Goal: Information Seeking & Learning: Learn about a topic

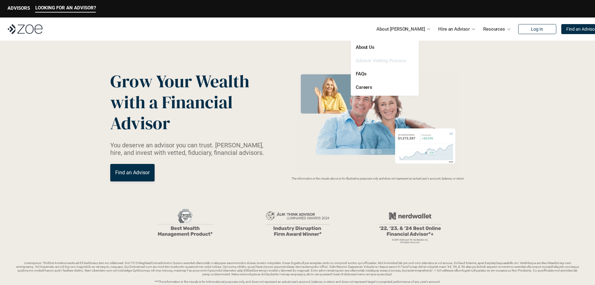
click at [383, 60] on link "Advisor Vetting Process" at bounding box center [381, 61] width 51 height 6
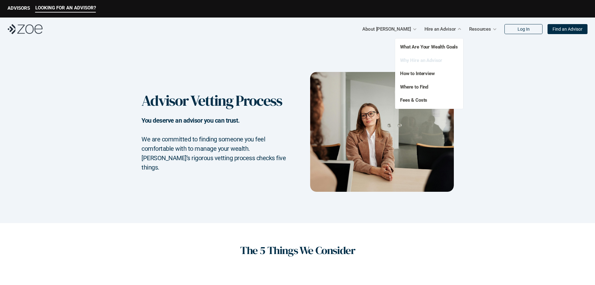
click at [433, 59] on link "Why Hire an Advisor" at bounding box center [421, 60] width 42 height 6
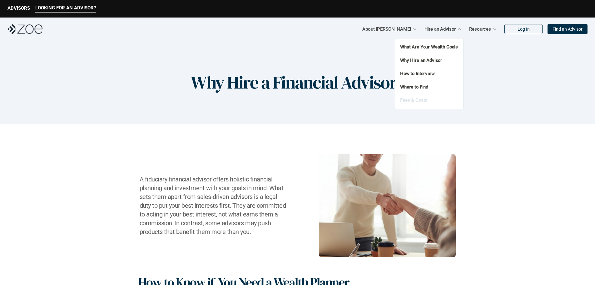
click at [419, 97] on link "Fees & Costs" at bounding box center [413, 100] width 27 height 6
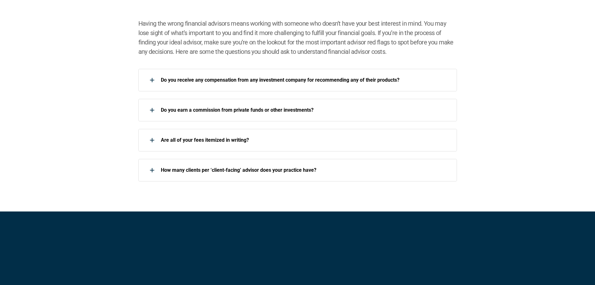
scroll to position [906, 0]
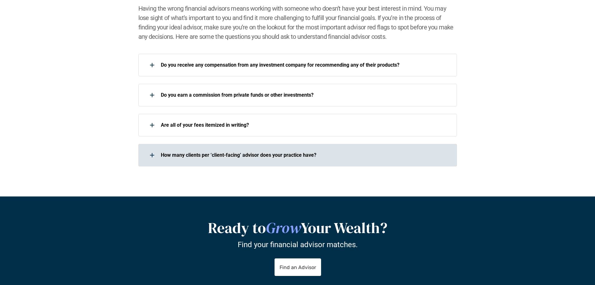
click at [151, 154] on div at bounding box center [152, 155] width 12 height 12
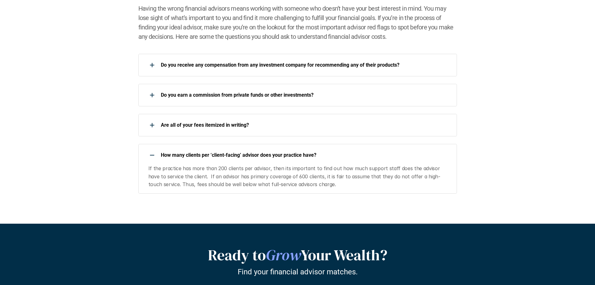
click at [150, 154] on div at bounding box center [152, 155] width 12 height 12
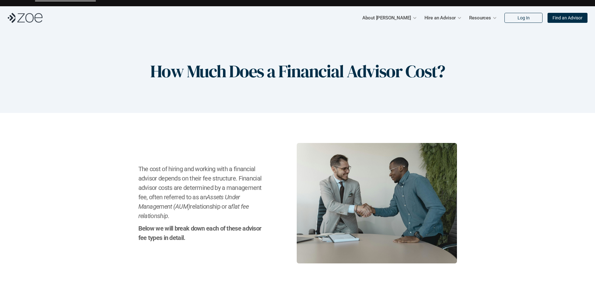
scroll to position [0, 0]
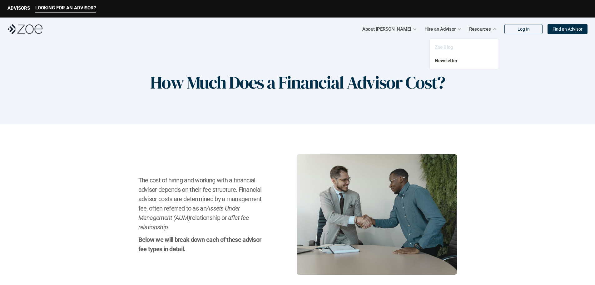
click at [445, 48] on link "Zoe Blog" at bounding box center [444, 47] width 18 height 6
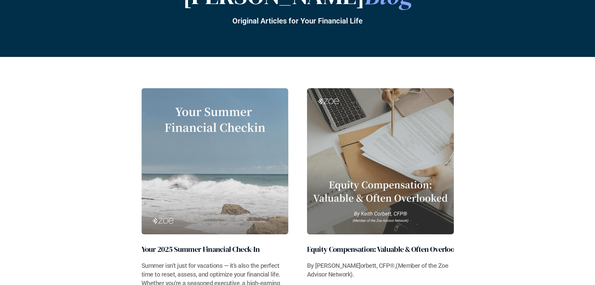
scroll to position [94, 0]
